Goal: Understand process/instructions: Learn how to perform a task or action

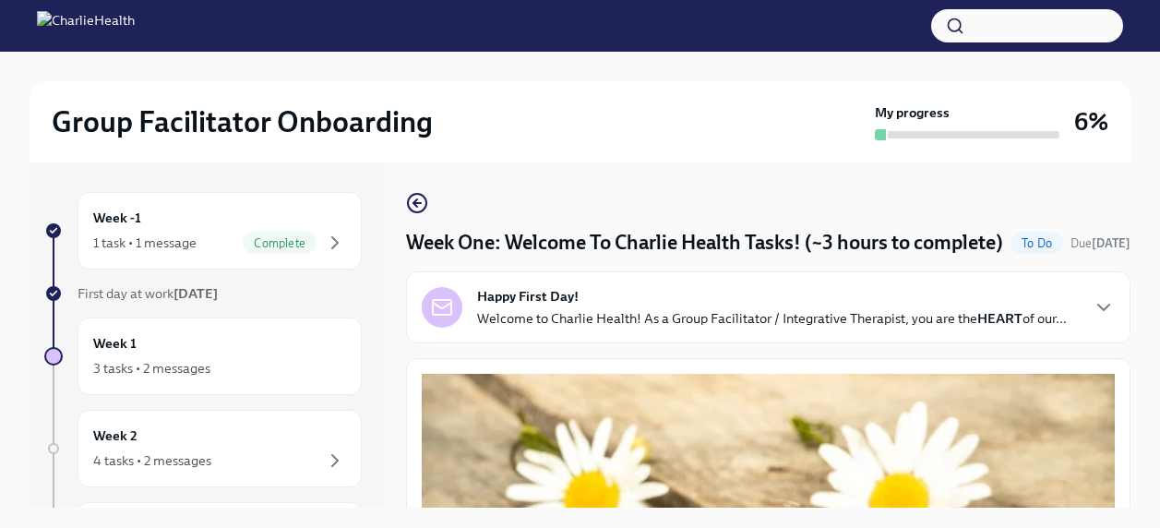
scroll to position [31, 0]
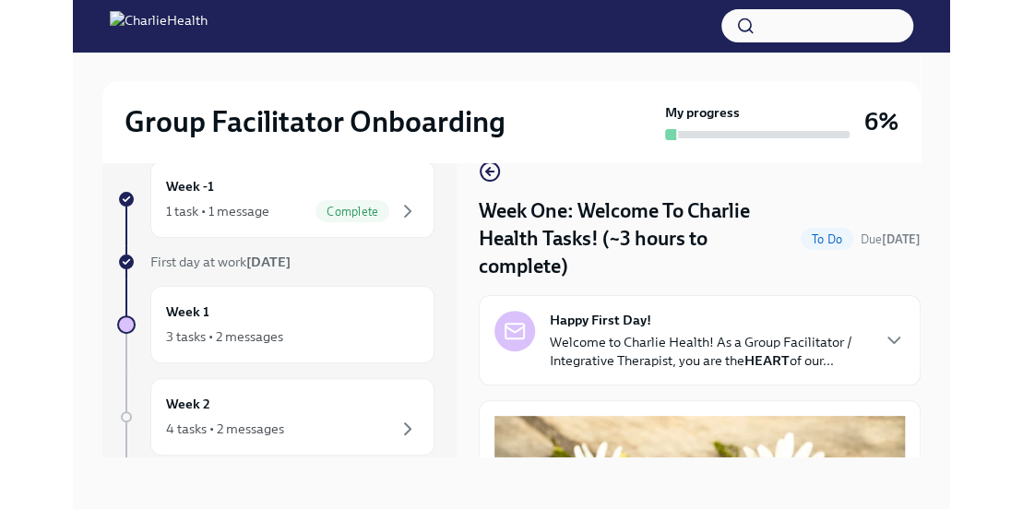
scroll to position [31, 0]
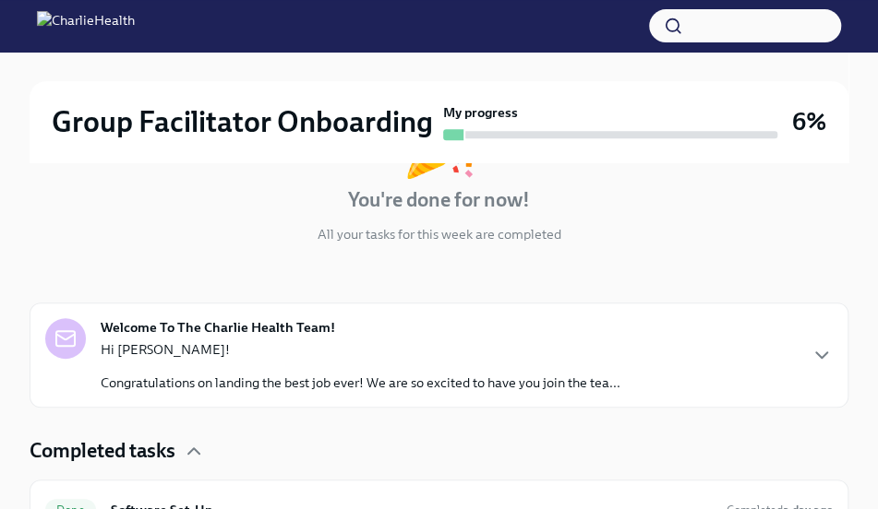
scroll to position [369, 0]
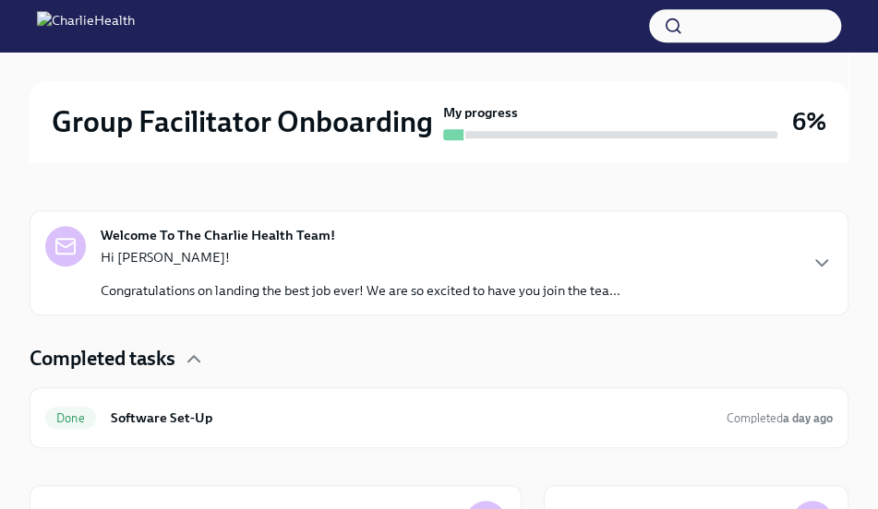
click at [403, 260] on p "Hi Latoya!" at bounding box center [361, 257] width 520 height 18
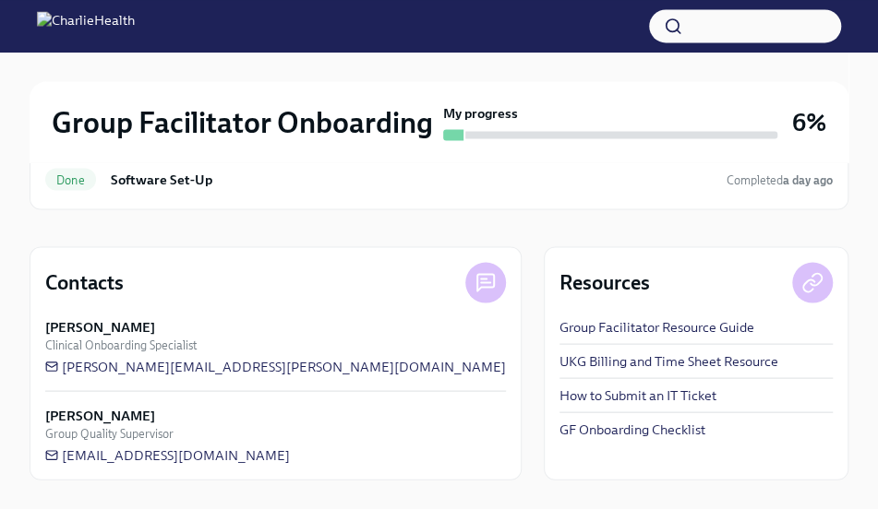
scroll to position [1446, 0]
click at [603, 427] on link "GF Onboarding Checklist" at bounding box center [632, 429] width 146 height 18
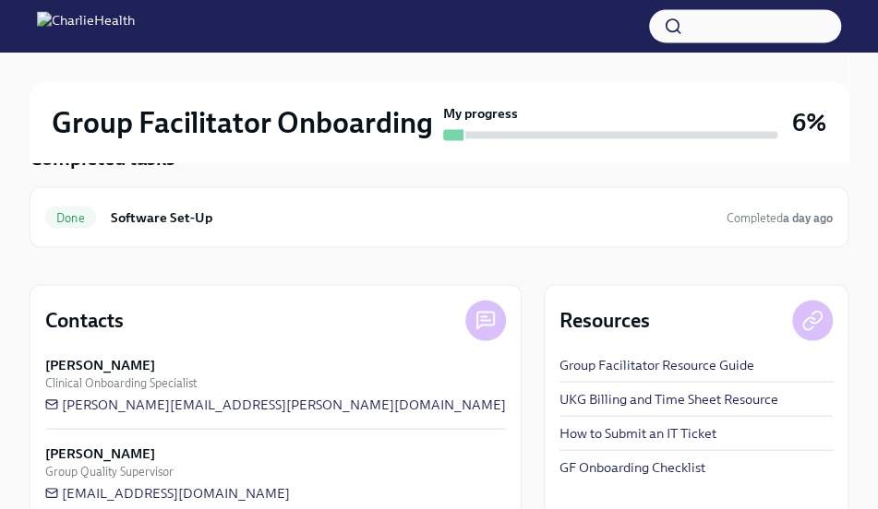
scroll to position [1077, 0]
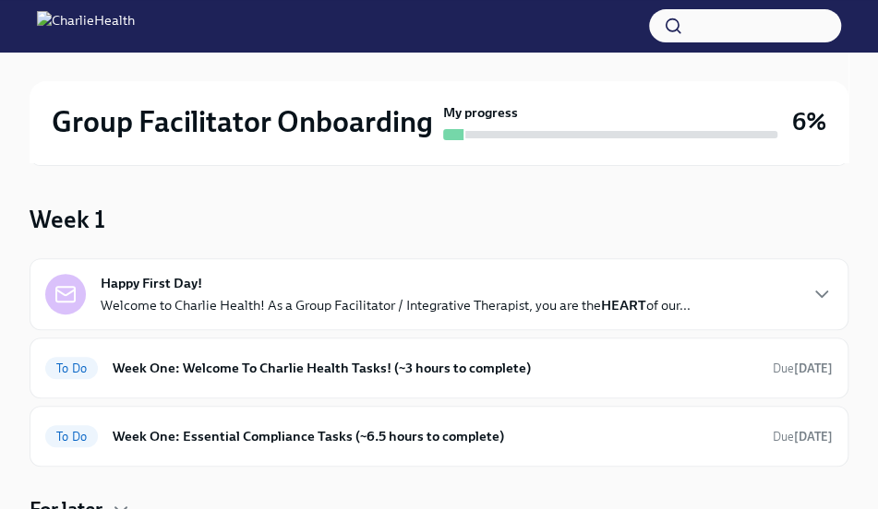
scroll to position [92, 0]
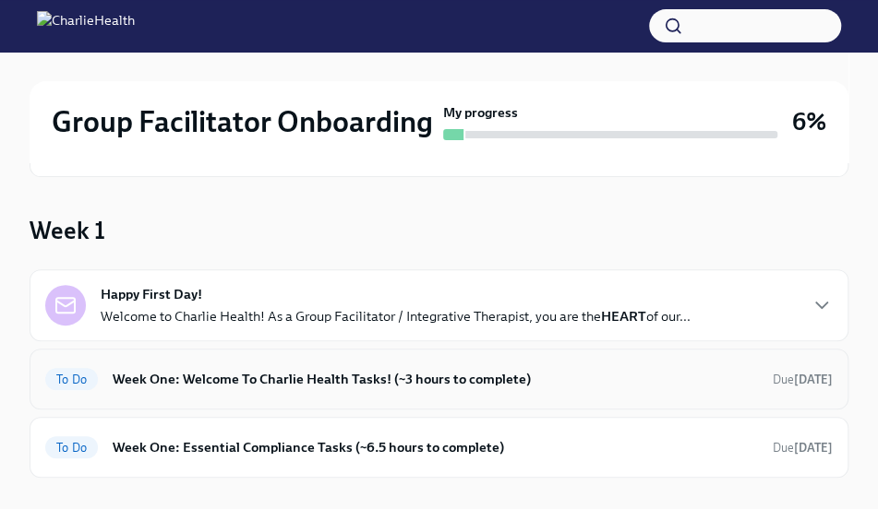
click at [343, 377] on h6 "Week One: Welcome To Charlie Health Tasks! (~3 hours to complete)" at bounding box center [435, 379] width 645 height 20
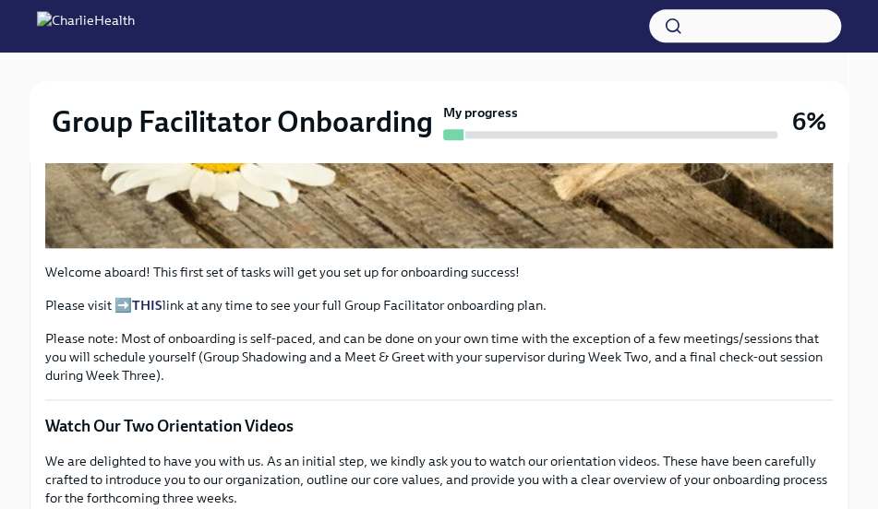
scroll to position [738, 0]
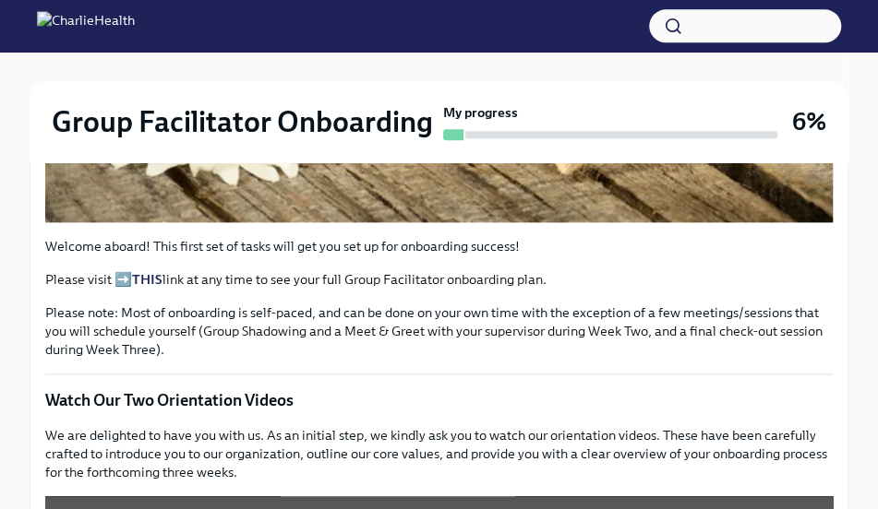
click at [124, 281] on p "Please visit ➡️ THIS link at any time to see your full Group Facilitator onboar…" at bounding box center [438, 279] width 787 height 18
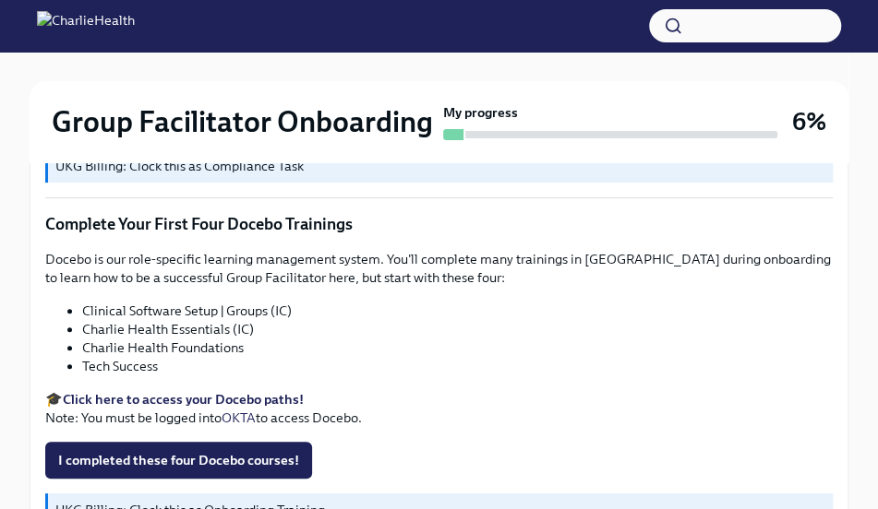
scroll to position [2676, 0]
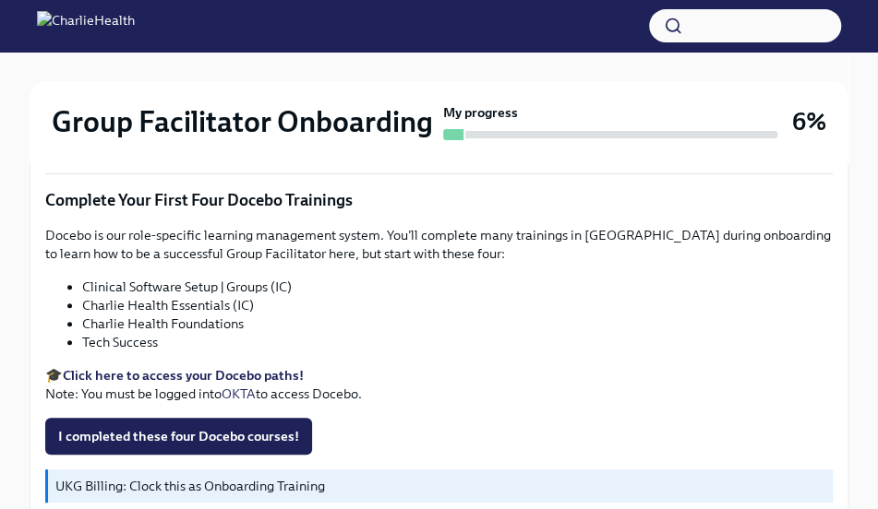
click at [233, 368] on strong "Click here to access your Docebo paths!" at bounding box center [183, 375] width 241 height 17
click at [188, 372] on strong "Click here to access your Docebo paths!" at bounding box center [183, 375] width 241 height 17
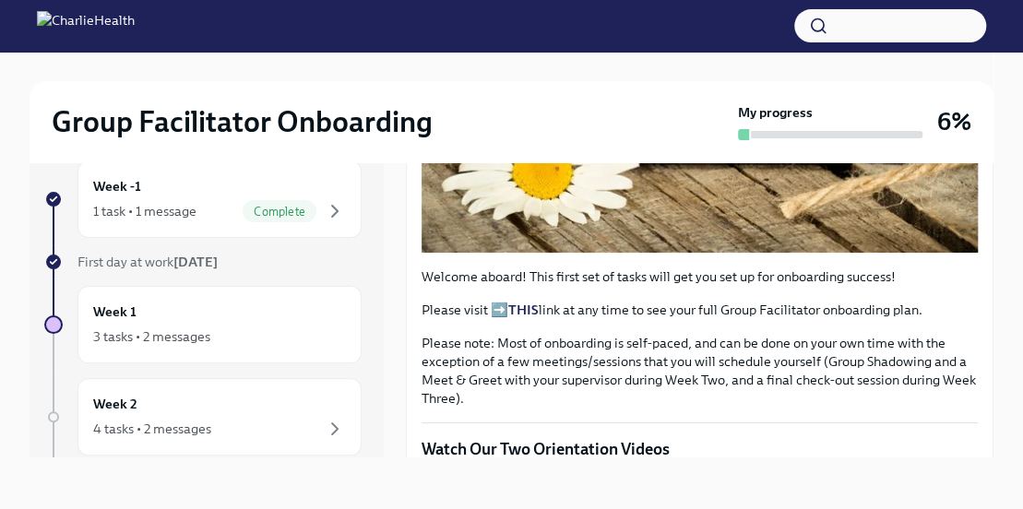
scroll to position [646, 0]
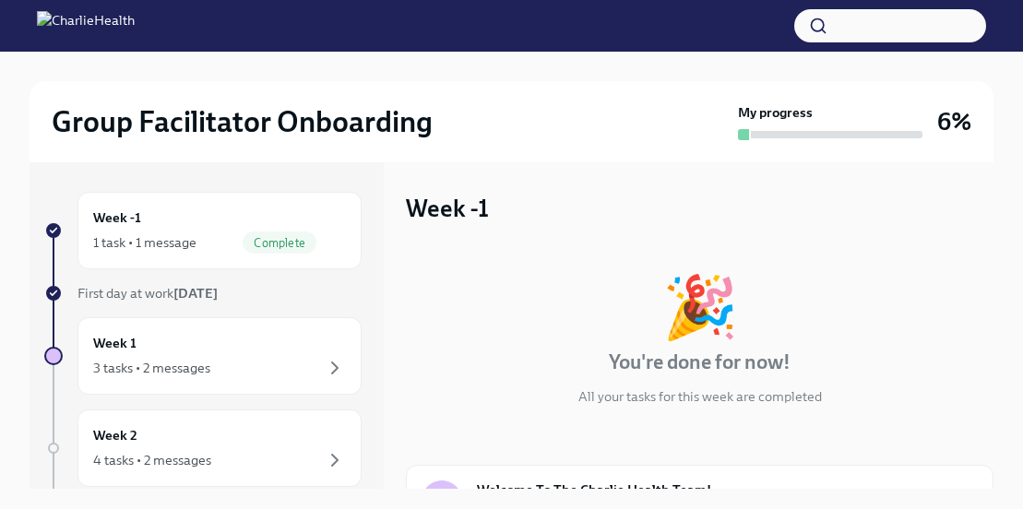
scroll to position [264, 0]
